Goal: Use online tool/utility: Utilize a website feature to perform a specific function

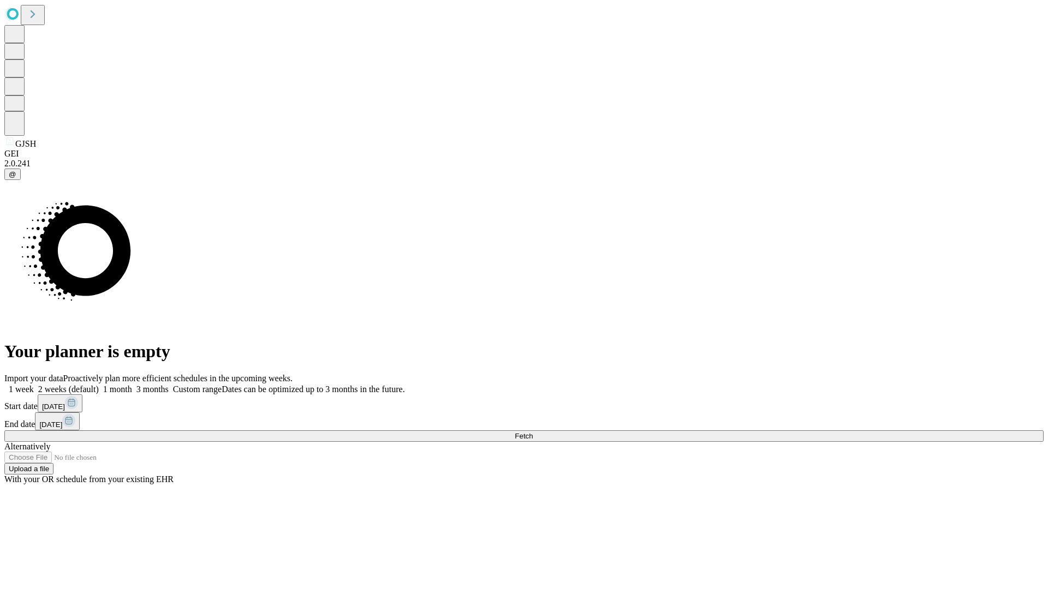
click at [533, 432] on span "Fetch" at bounding box center [524, 436] width 18 height 8
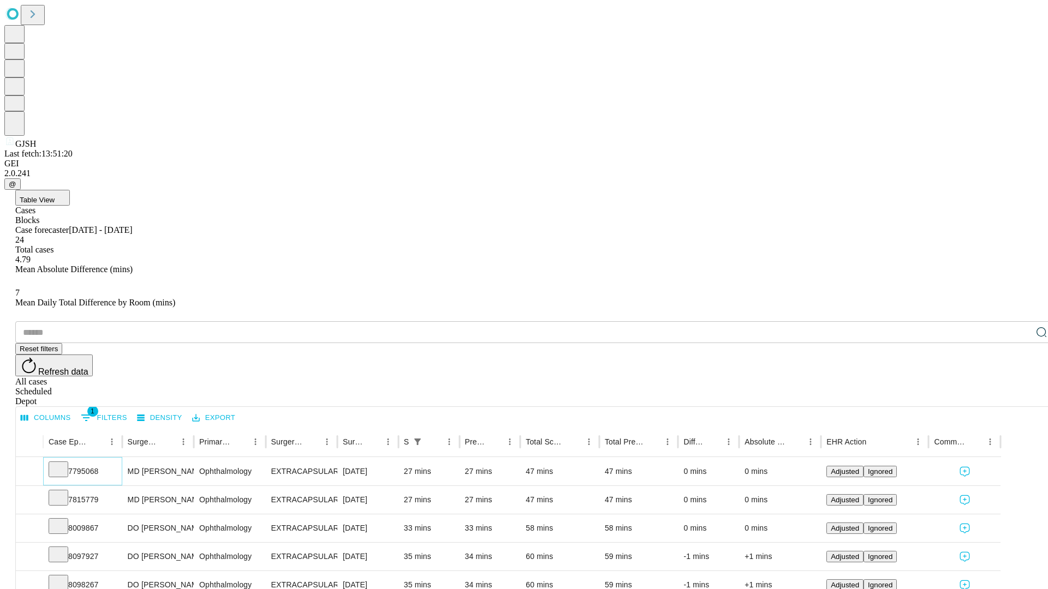
click at [64, 463] on icon at bounding box center [58, 468] width 11 height 11
